Goal: Task Accomplishment & Management: Manage account settings

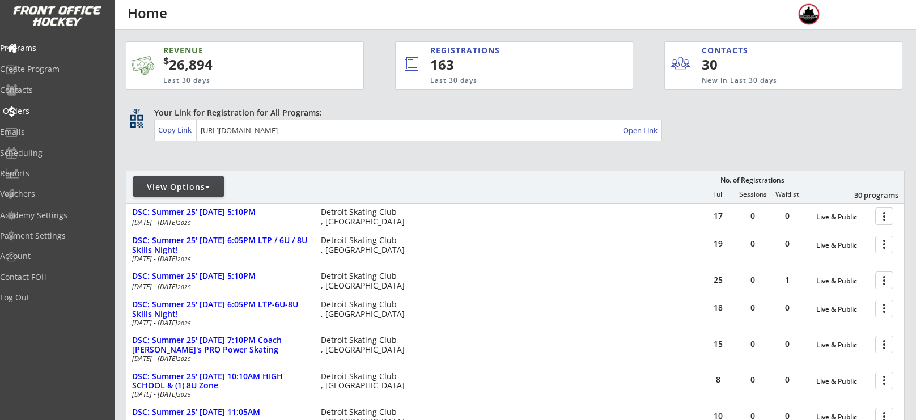
click at [43, 117] on div "Orders" at bounding box center [54, 112] width 108 height 20
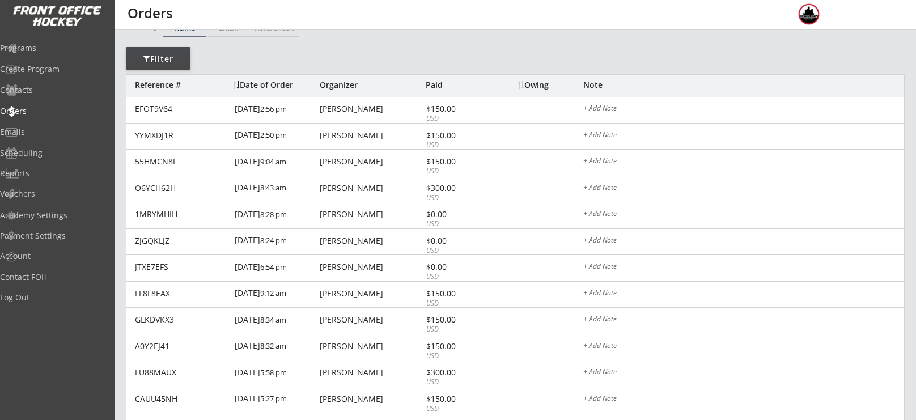
scroll to position [64, 0]
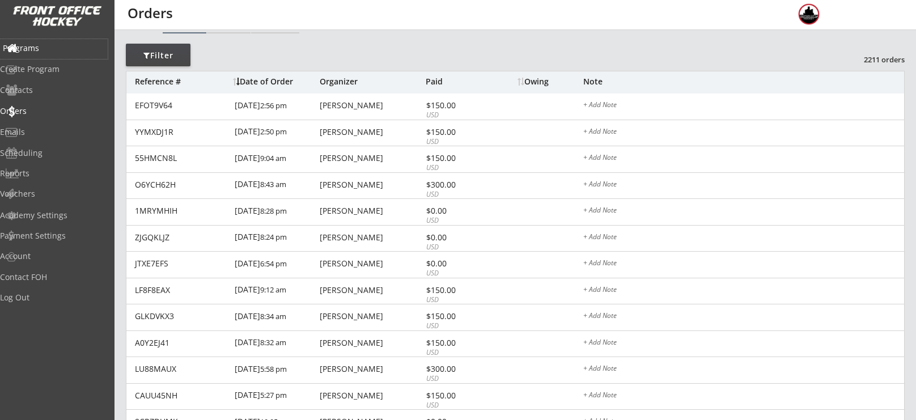
click at [56, 46] on div "Programs" at bounding box center [54, 48] width 102 height 8
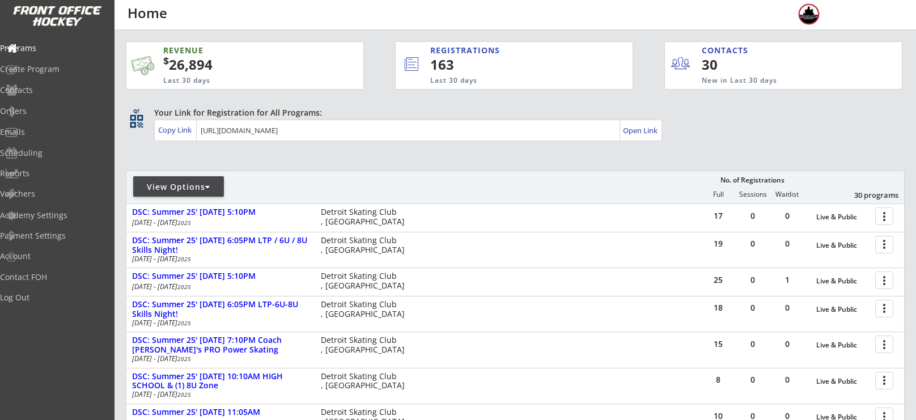
click at [200, 180] on div "View Options" at bounding box center [178, 186] width 91 height 20
select select ""Upcoming Programs""
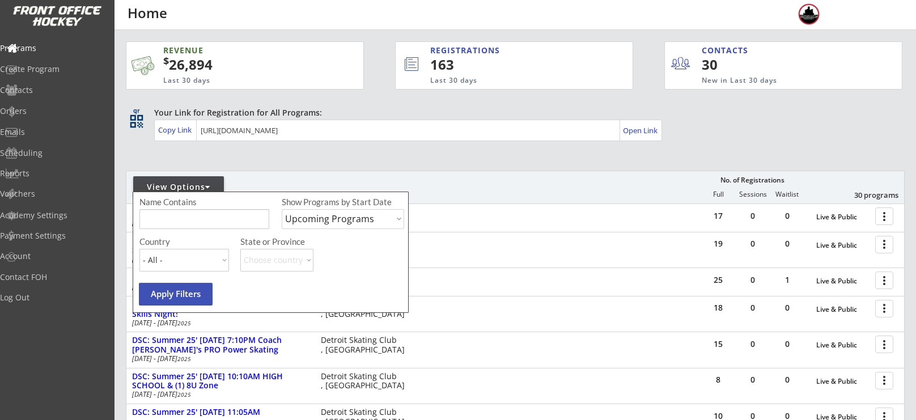
click at [208, 213] on input "input" at bounding box center [204, 219] width 130 height 20
type input "camp"
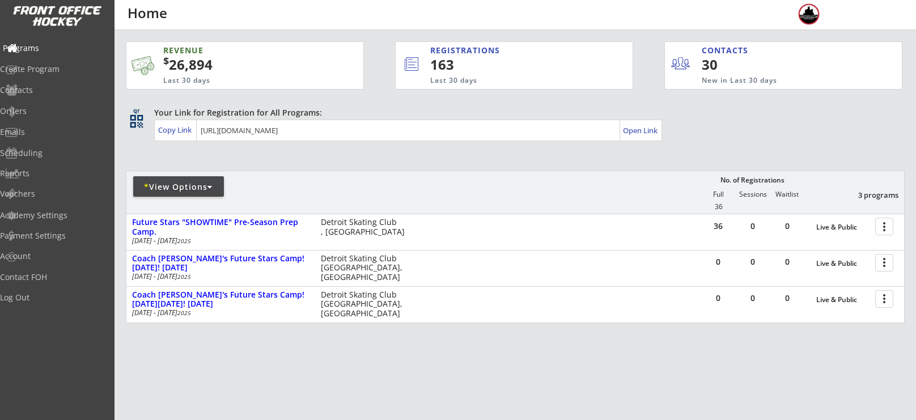
click at [51, 45] on div "Programs" at bounding box center [54, 48] width 102 height 8
click at [45, 139] on div "Emails" at bounding box center [54, 133] width 108 height 20
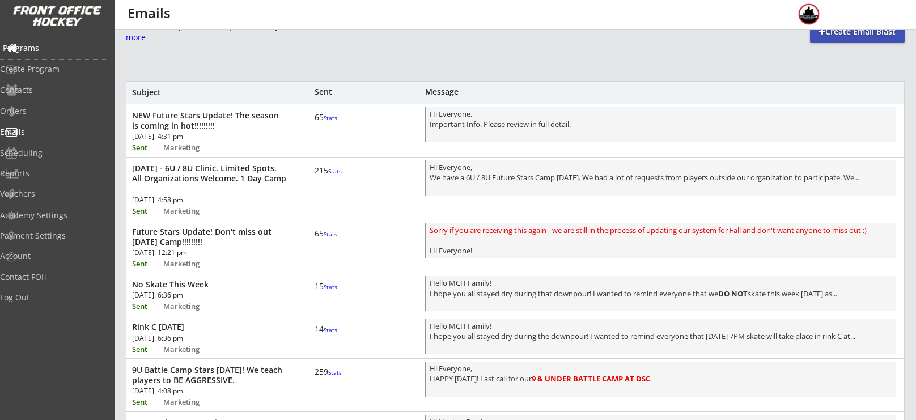
click at [54, 44] on div "Programs" at bounding box center [54, 48] width 102 height 8
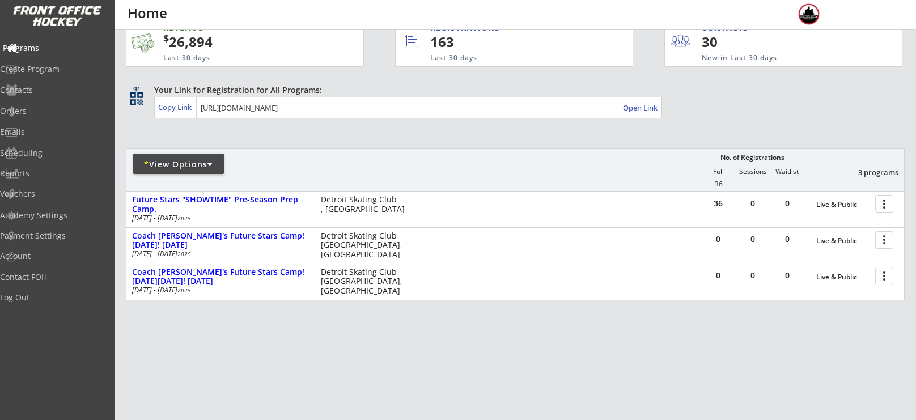
scroll to position [33, 0]
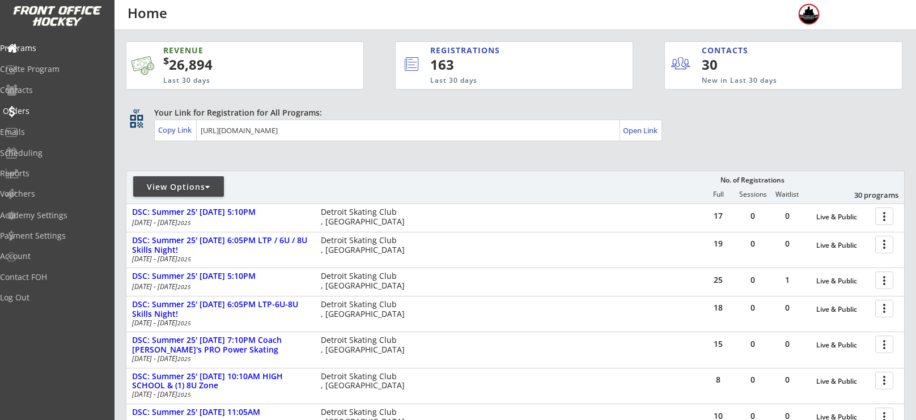
click at [39, 112] on div "Orders" at bounding box center [54, 111] width 102 height 8
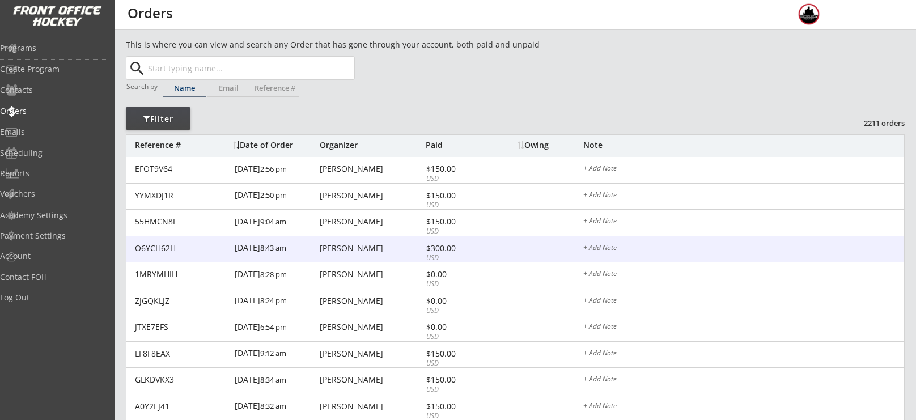
drag, startPoint x: 52, startPoint y: 53, endPoint x: 492, endPoint y: 260, distance: 486.2
click at [492, 260] on body "REVENUE $ 26,894 Last 30 days REGISTRATIONS 163 Last 30 days CONTACTS 30 New in…" at bounding box center [458, 210] width 916 height 420
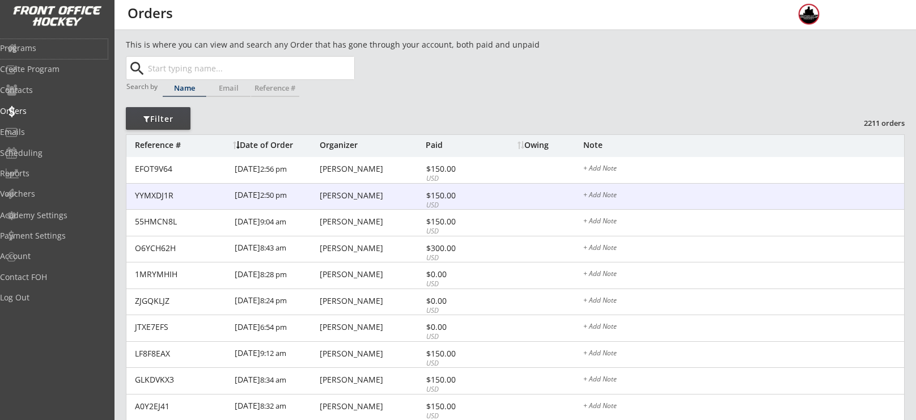
click at [360, 202] on div "YYMXDJ1R 8/10/25 2:50 pm Lindsey Rapp $150.00 USD + Add Note" at bounding box center [515, 197] width 778 height 27
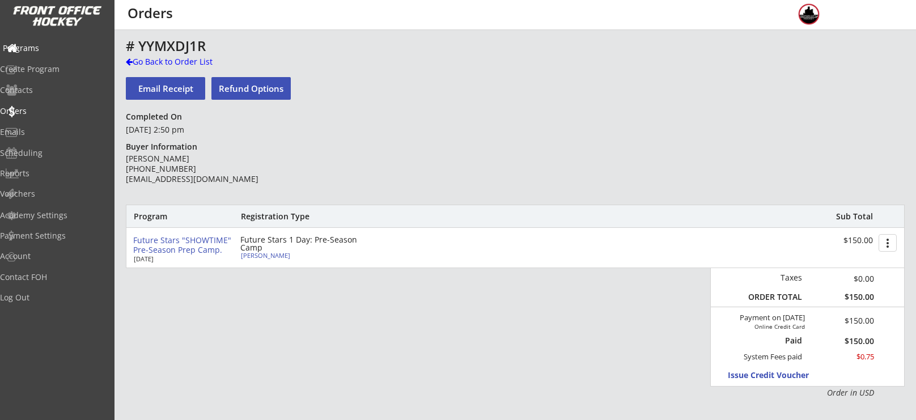
click at [54, 54] on div "Programs" at bounding box center [54, 49] width 108 height 20
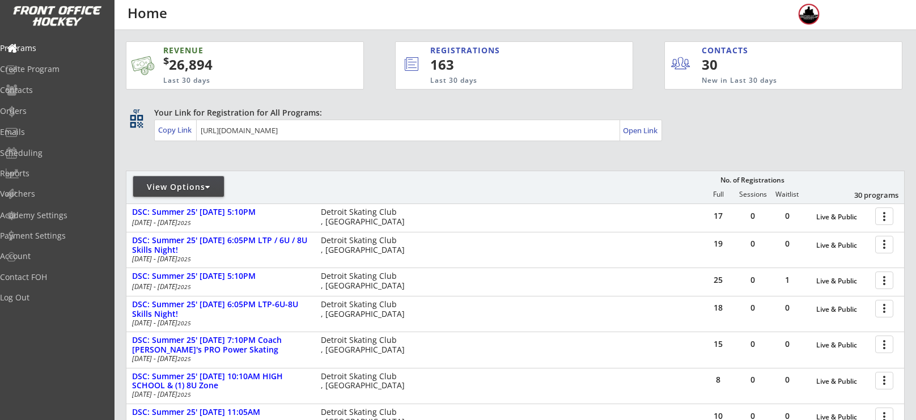
click at [160, 189] on div "View Options" at bounding box center [178, 186] width 91 height 11
select select ""Upcoming Programs""
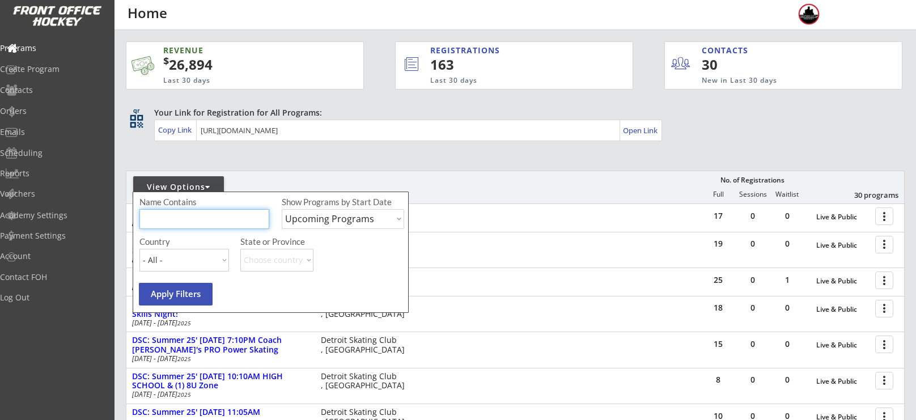
click at [209, 223] on input "input" at bounding box center [204, 219] width 130 height 20
type input "camp"
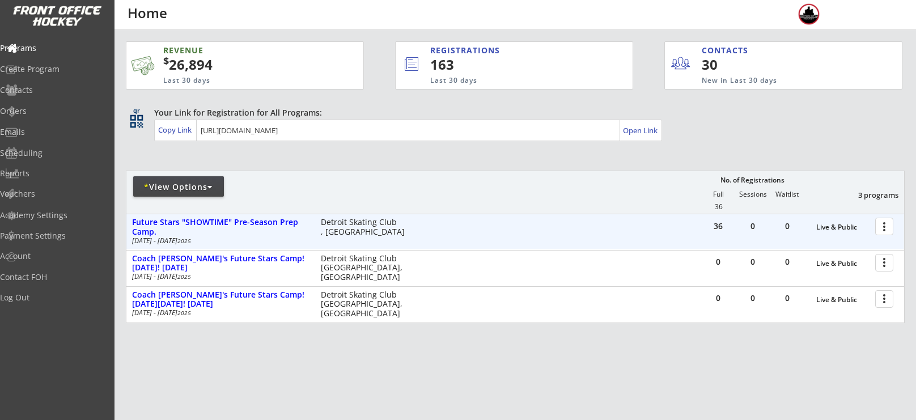
click at [889, 228] on div at bounding box center [887, 226] width 20 height 20
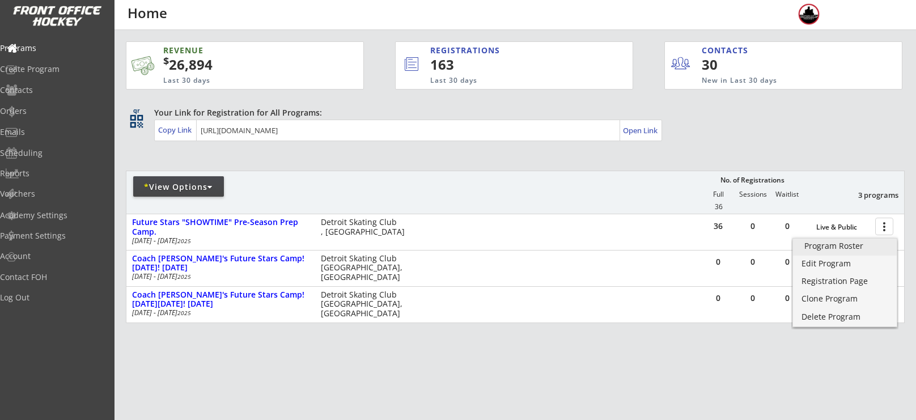
click at [850, 247] on div "Program Roster" at bounding box center [845, 246] width 81 height 8
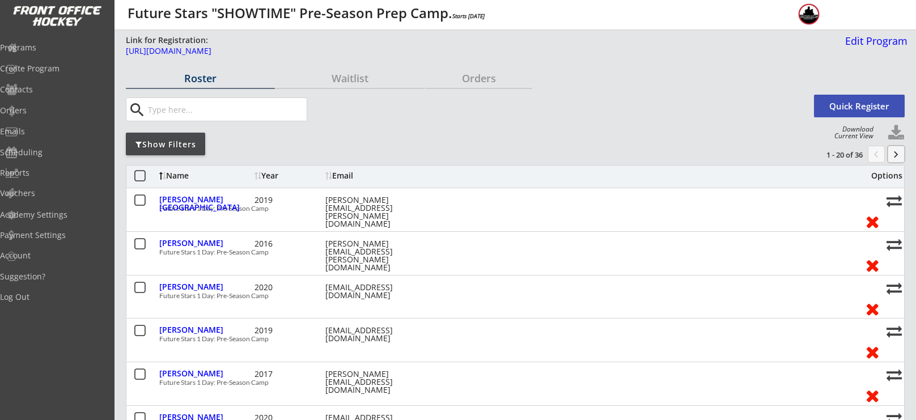
click at [896, 159] on button "keyboard_arrow_right" at bounding box center [896, 154] width 17 height 17
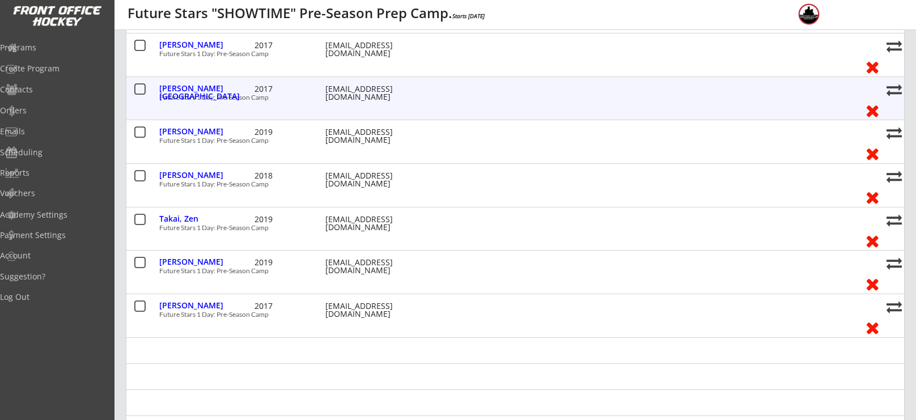
scroll to position [548, 0]
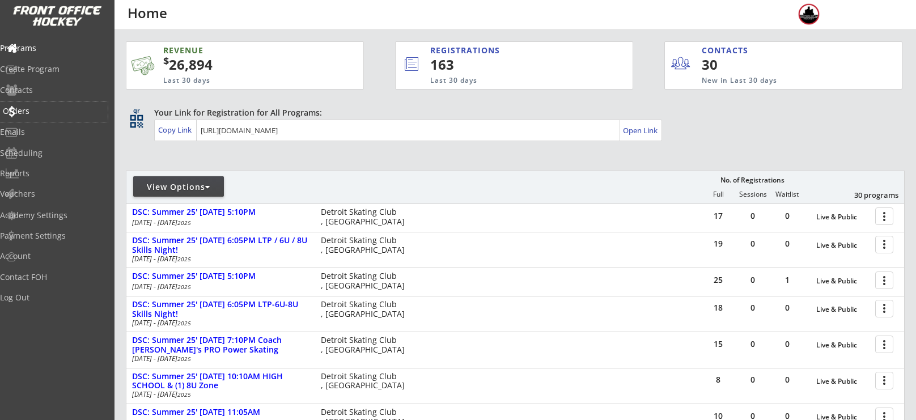
click at [43, 107] on div "Orders" at bounding box center [54, 111] width 102 height 8
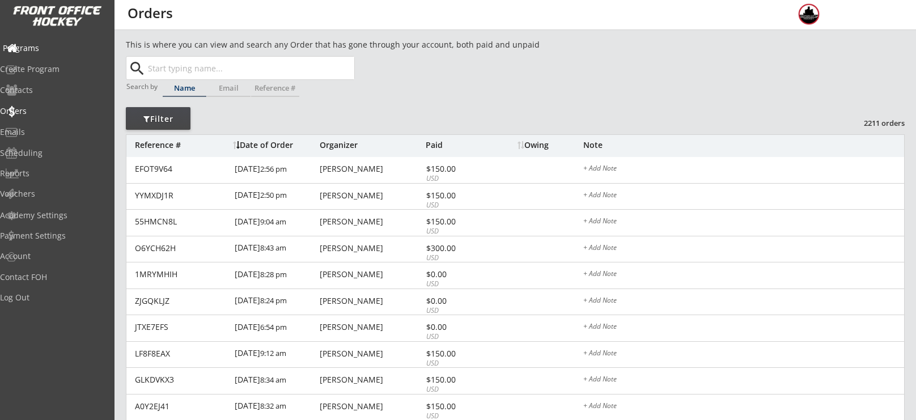
click at [45, 51] on div "Programs" at bounding box center [54, 48] width 102 height 8
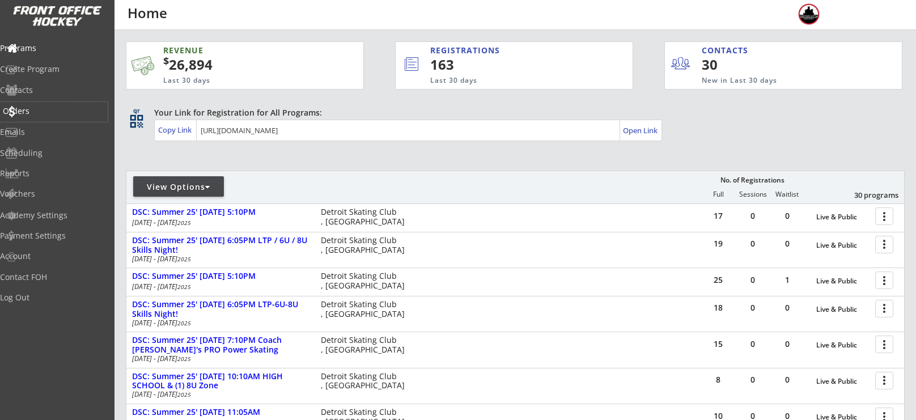
click at [52, 116] on div "Orders" at bounding box center [54, 112] width 108 height 20
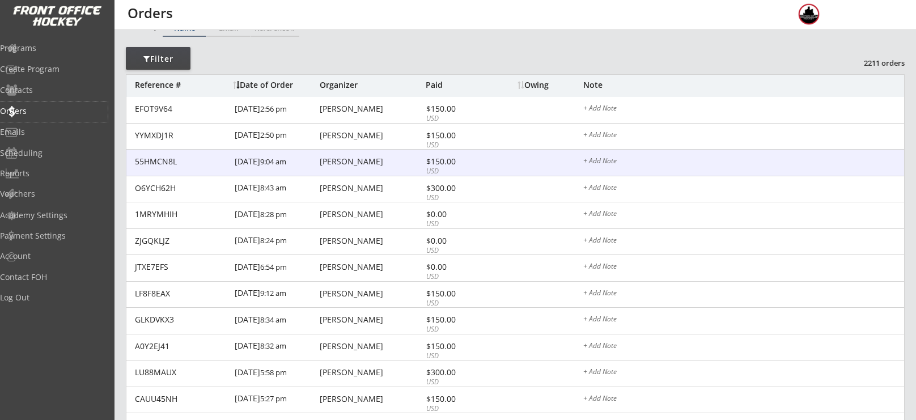
scroll to position [61, 0]
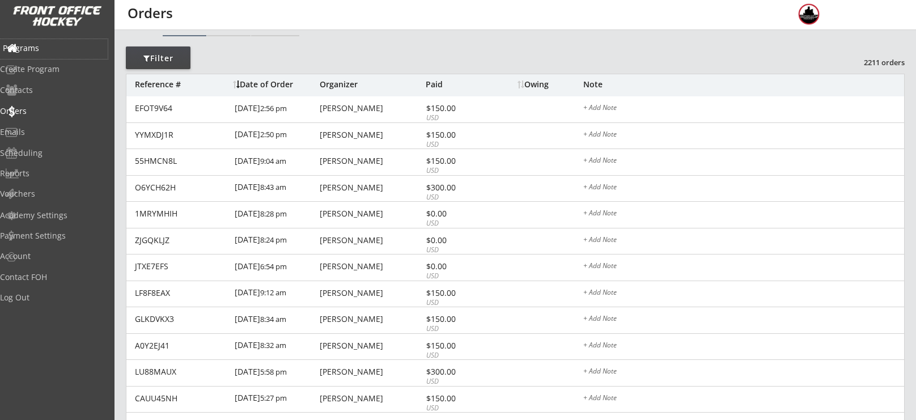
click at [39, 50] on div "Programs" at bounding box center [54, 48] width 102 height 8
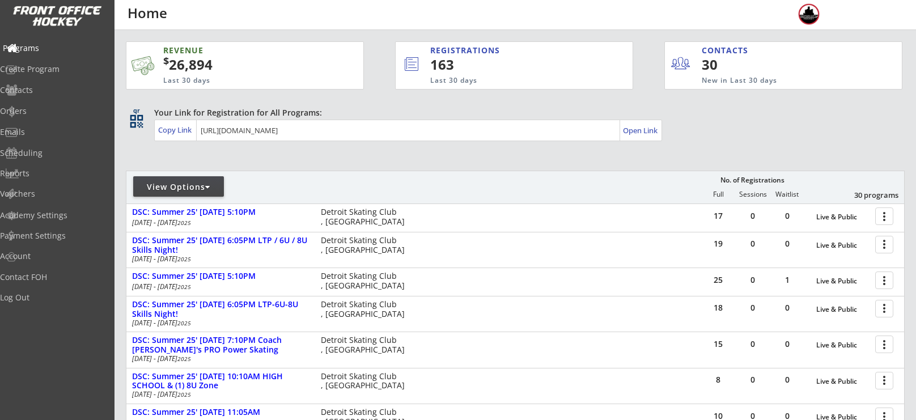
click at [30, 45] on div "Programs" at bounding box center [54, 48] width 102 height 8
click at [44, 111] on div "Orders" at bounding box center [54, 111] width 102 height 8
